Goal: Find contact information: Find contact information

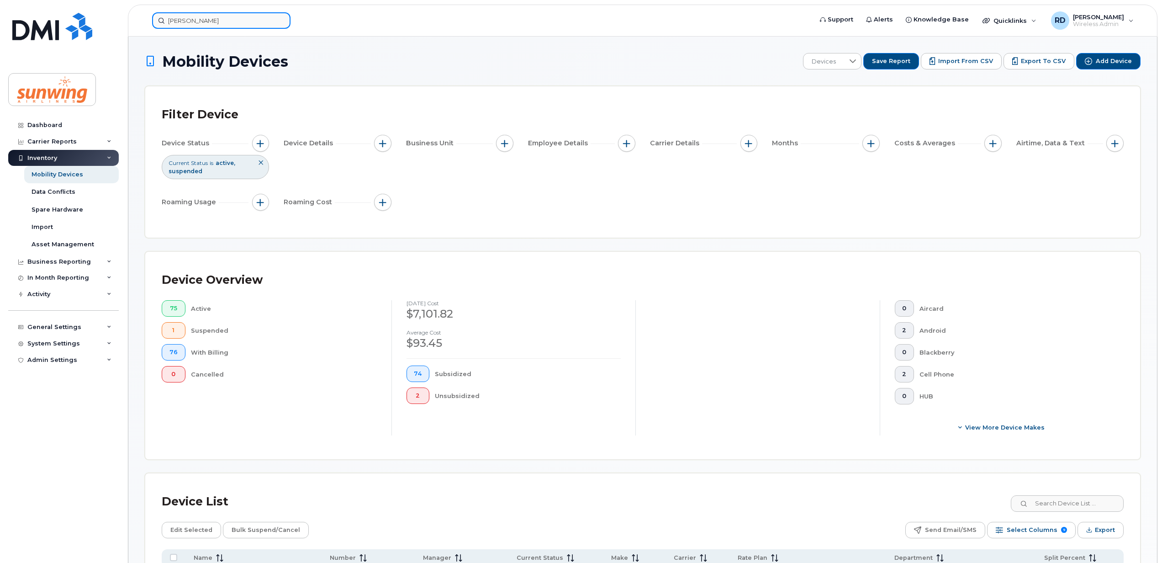
click at [205, 21] on input "SHERI" at bounding box center [221, 20] width 138 height 16
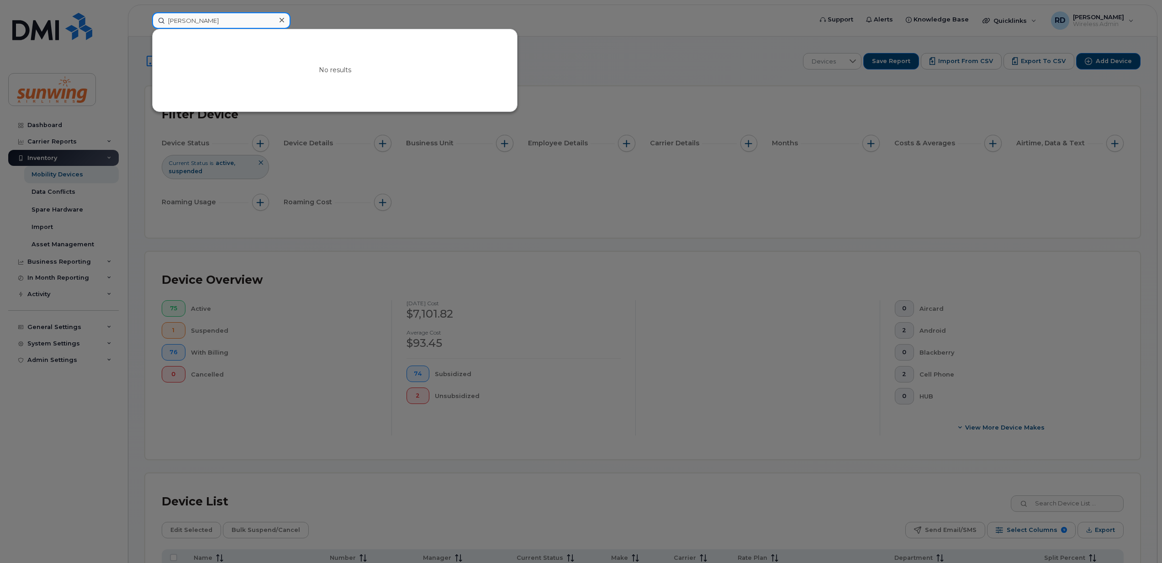
drag, startPoint x: 205, startPoint y: 19, endPoint x: 114, endPoint y: 13, distance: 92.0
click at [145, 13] on div "SHERI No results" at bounding box center [479, 20] width 669 height 16
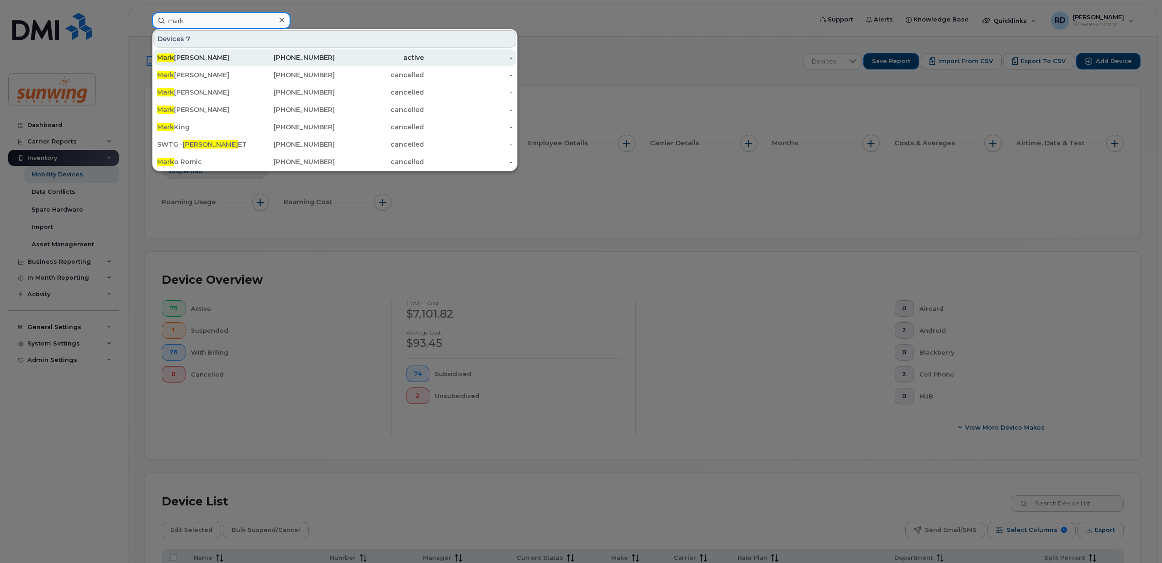
type input "mark"
click at [204, 57] on div "Mark Da Silva" at bounding box center [201, 57] width 89 height 9
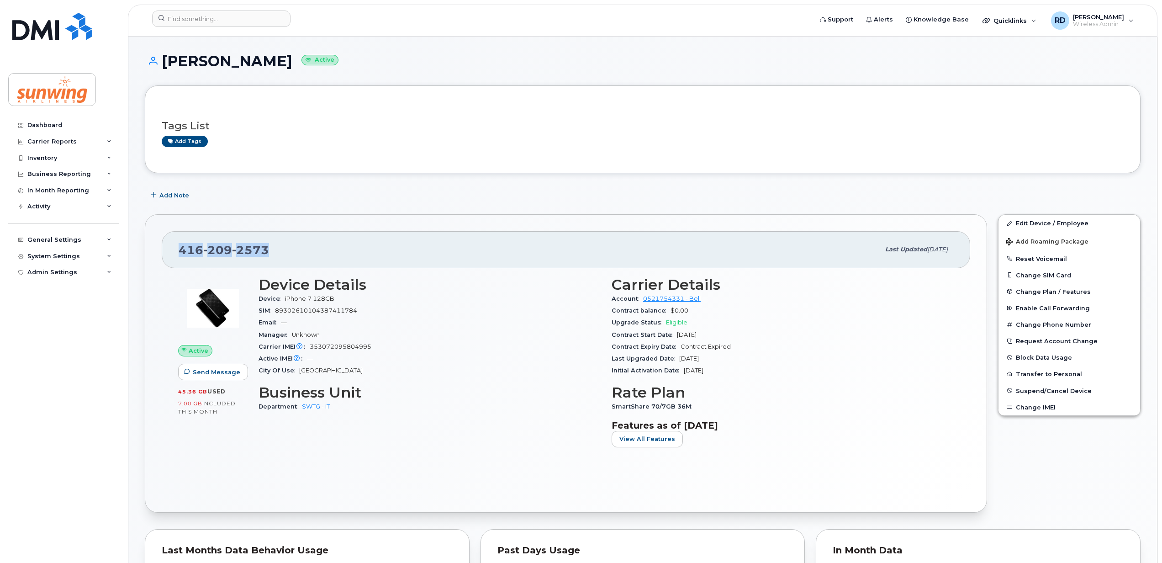
drag, startPoint x: 276, startPoint y: 246, endPoint x: 169, endPoint y: 256, distance: 107.8
click at [169, 256] on div "416 209 2573 Last updated Oct 21, 2024" at bounding box center [566, 249] width 808 height 37
copy span "416 209 2573"
click at [213, 24] on input at bounding box center [221, 19] width 138 height 16
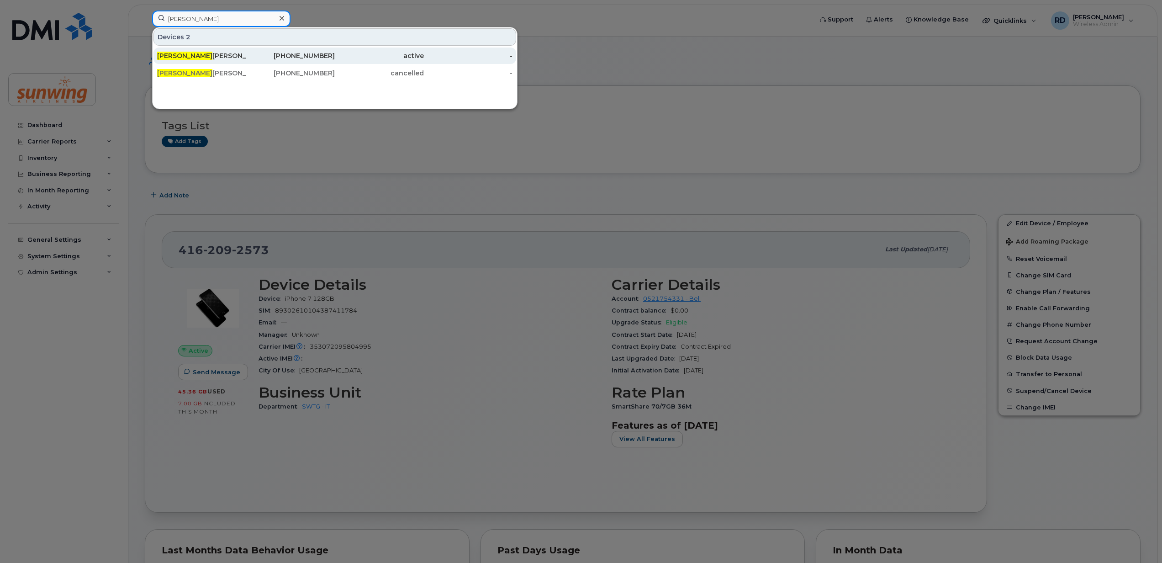
type input "keith"
click at [192, 55] on div "Keith Williams" at bounding box center [201, 55] width 89 height 9
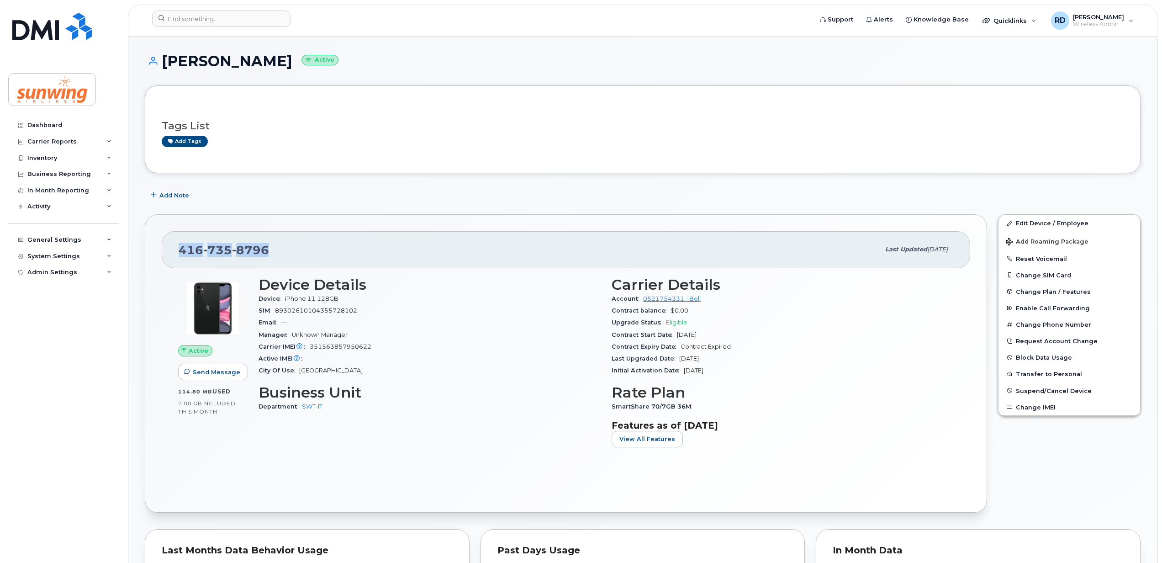
drag, startPoint x: 254, startPoint y: 242, endPoint x: 163, endPoint y: 245, distance: 91.4
click at [163, 245] on div "[PHONE_NUMBER] Last updated [DATE]" at bounding box center [566, 249] width 808 height 37
drag, startPoint x: 163, startPoint y: 245, endPoint x: 194, endPoint y: 251, distance: 31.1
copy span "[PHONE_NUMBER]"
click at [47, 123] on div "Dashboard" at bounding box center [44, 124] width 35 height 7
